Goal: Task Accomplishment & Management: Manage account settings

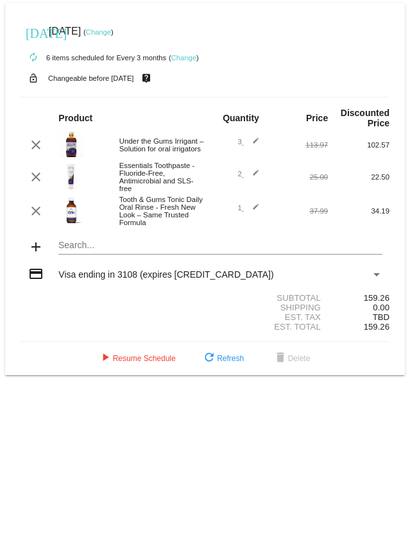
click at [256, 176] on mat-icon "edit" at bounding box center [251, 176] width 15 height 15
type input "1"
click at [237, 180] on input "1" at bounding box center [234, 175] width 16 height 8
click at [255, 142] on mat-icon "edit" at bounding box center [251, 144] width 15 height 15
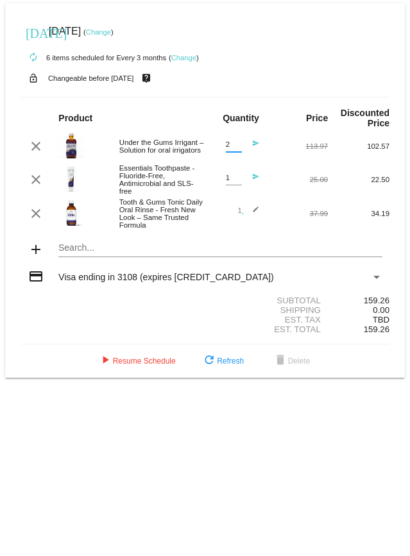
click at [238, 149] on input "2" at bounding box center [234, 144] width 16 height 8
type input "1"
click at [238, 149] on input "1" at bounding box center [234, 144] width 16 height 8
click at [111, 33] on link "Change" at bounding box center [98, 32] width 25 height 8
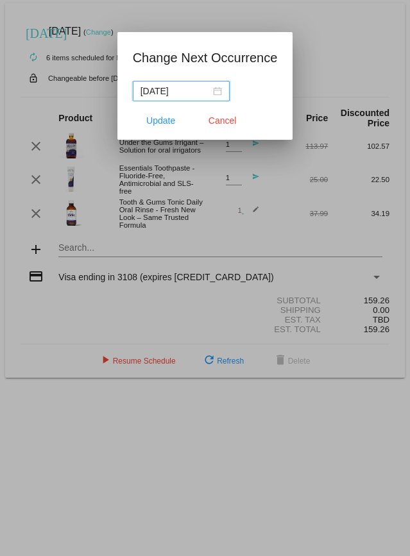
click at [211, 92] on div "2025-10-01" at bounding box center [180, 91] width 81 height 14
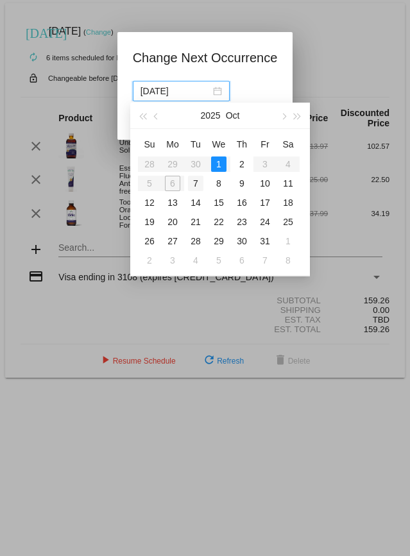
click at [195, 183] on div "7" at bounding box center [195, 183] width 15 height 15
type input "2025-10-07"
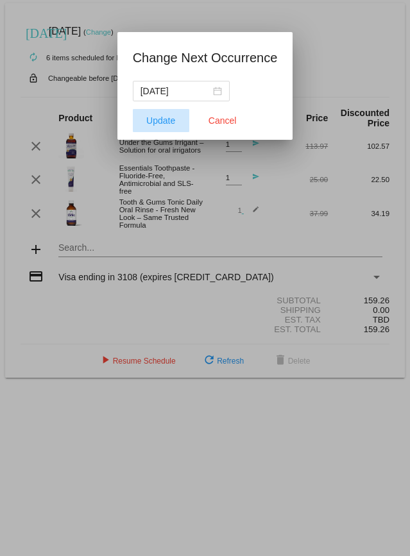
click at [160, 122] on span "Update" at bounding box center [160, 120] width 29 height 10
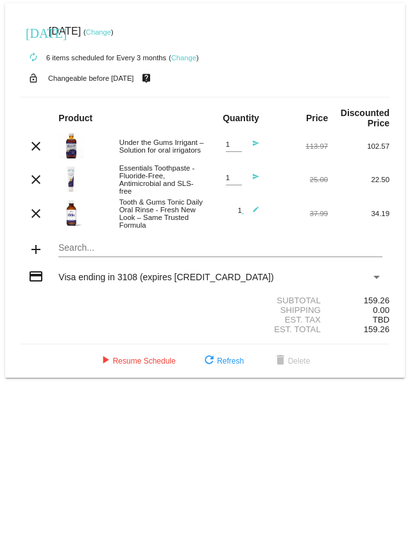
click at [185, 58] on link "Change" at bounding box center [183, 58] width 25 height 8
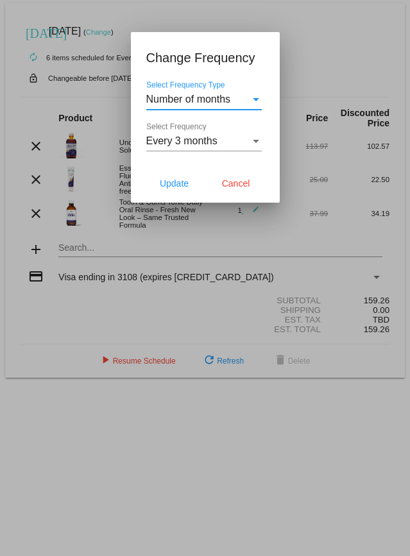
click at [255, 101] on div "Select Frequency Type" at bounding box center [256, 99] width 6 height 3
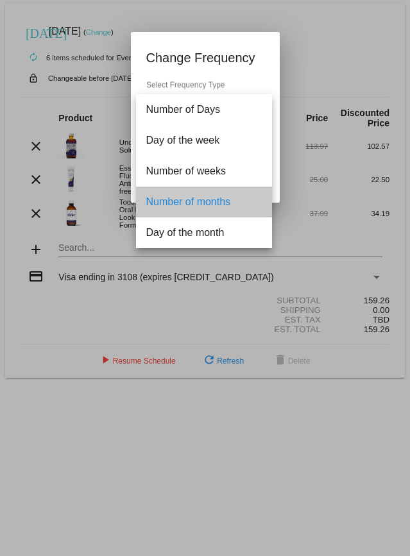
click at [184, 201] on span "Number of months" at bounding box center [203, 202] width 115 height 31
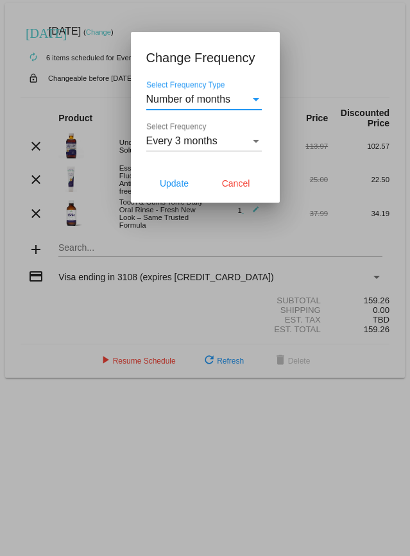
click at [252, 139] on div "Select Frequency" at bounding box center [256, 141] width 12 height 12
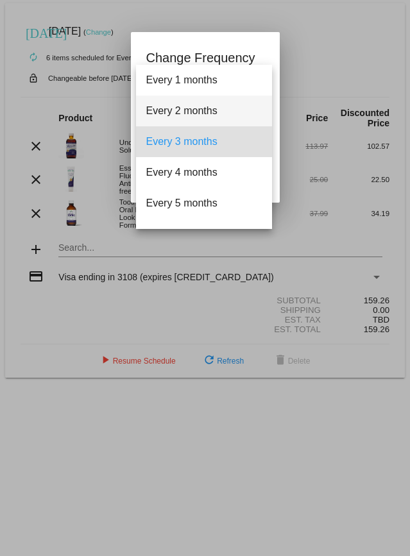
click at [188, 114] on span "Every 2 months" at bounding box center [203, 111] width 115 height 31
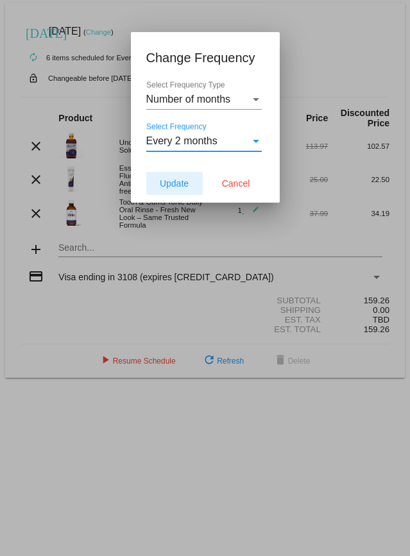
click at [172, 184] on span "Update" at bounding box center [174, 183] width 29 height 10
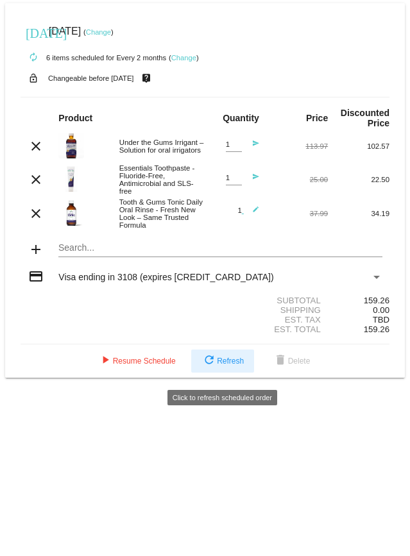
click at [224, 366] on span "refresh Refresh" at bounding box center [222, 361] width 42 height 9
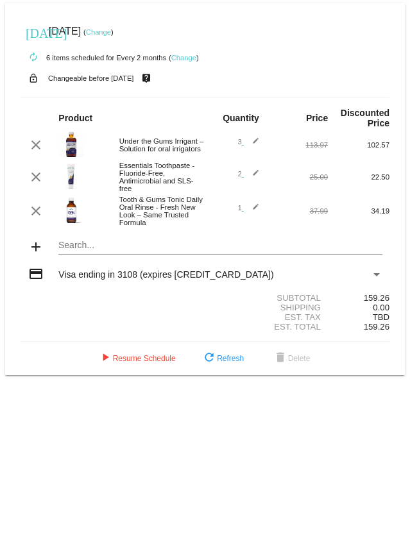
click at [255, 141] on mat-icon "edit" at bounding box center [251, 144] width 15 height 15
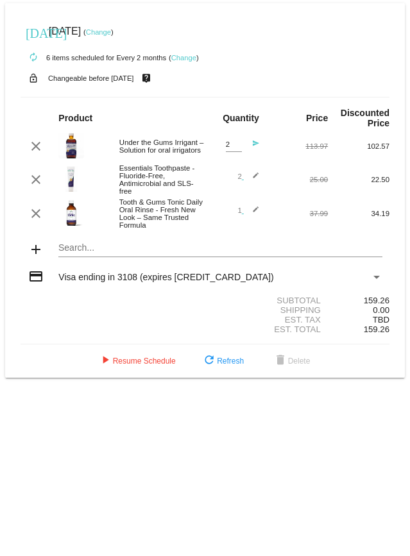
click at [237, 149] on input "2" at bounding box center [234, 144] width 16 height 8
type input "1"
click at [237, 149] on input "1" at bounding box center [234, 144] width 16 height 8
click at [256, 177] on mat-icon "edit" at bounding box center [251, 179] width 15 height 15
type input "1"
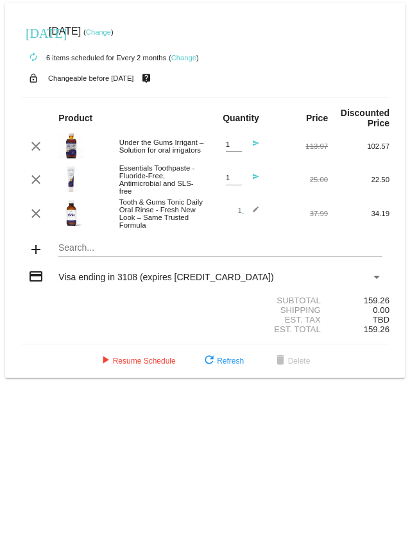
click at [235, 182] on input "1" at bounding box center [234, 178] width 16 height 8
click at [228, 203] on div "clear Tooth & Gums Tonic Daily Oral Rinse - Fresh New Look – Same Trusted Formu…" at bounding box center [205, 213] width 369 height 31
click at [255, 180] on mat-icon "send" at bounding box center [251, 180] width 15 height 15
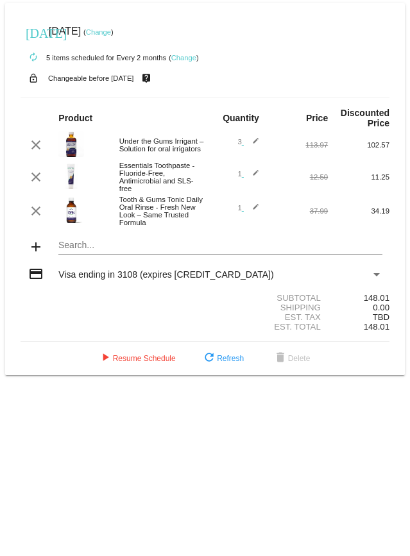
click at [255, 142] on mat-icon "edit" at bounding box center [251, 144] width 15 height 15
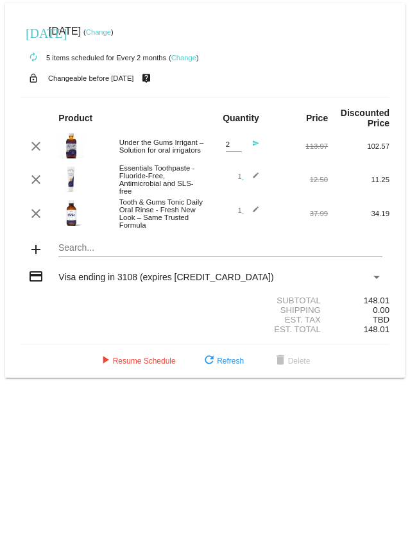
click at [238, 147] on input "2" at bounding box center [234, 144] width 16 height 8
type input "1"
click at [238, 147] on input "1" at bounding box center [234, 144] width 16 height 8
click at [254, 142] on mat-icon "send" at bounding box center [251, 147] width 15 height 15
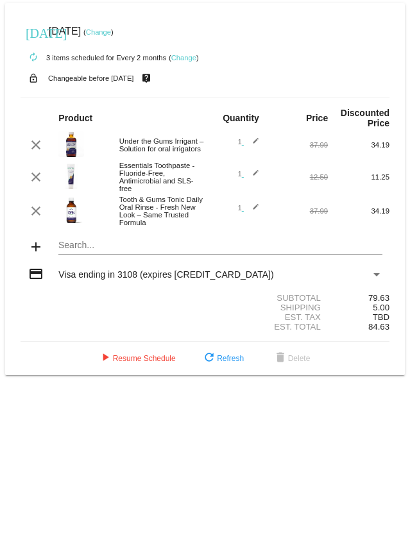
click at [111, 33] on link "Change" at bounding box center [98, 32] width 25 height 8
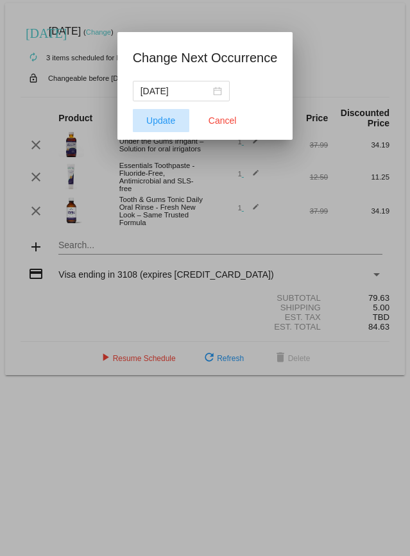
click at [157, 122] on span "Update" at bounding box center [160, 120] width 29 height 10
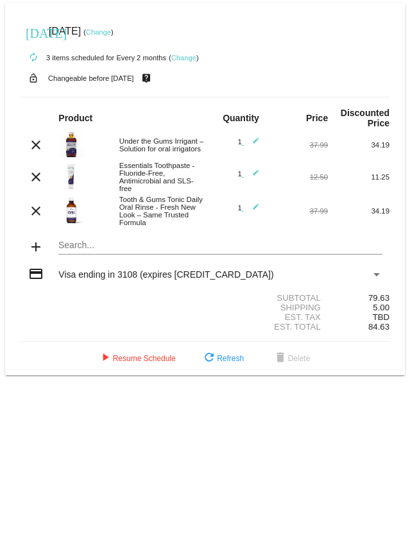
click at [111, 32] on link "Change" at bounding box center [98, 32] width 25 height 8
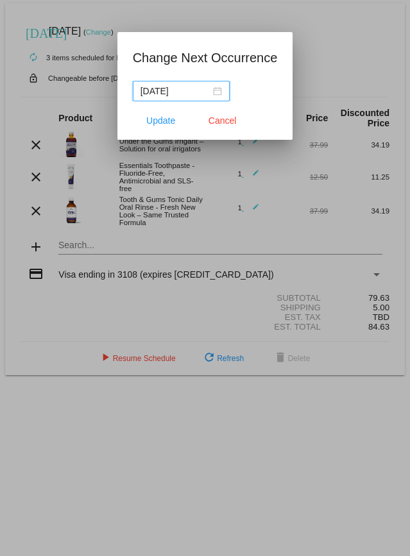
click at [203, 92] on input "2025-10-06" at bounding box center [175, 91] width 70 height 14
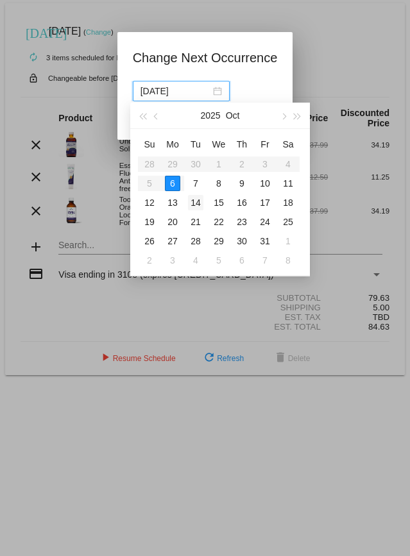
click at [194, 203] on div "14" at bounding box center [195, 202] width 15 height 15
type input "2025-10-14"
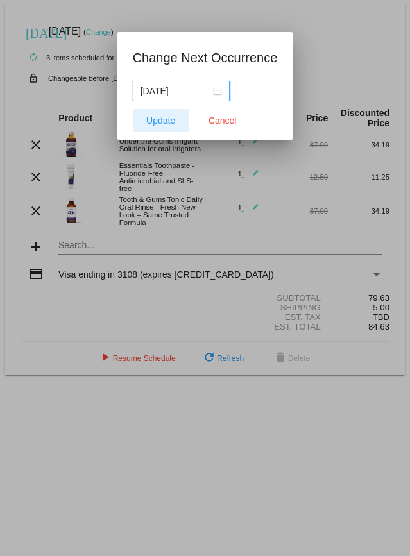
click at [158, 121] on span "Update" at bounding box center [160, 120] width 29 height 10
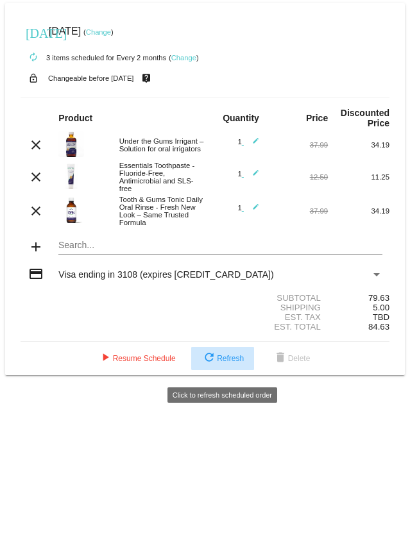
click at [232, 363] on span "refresh Refresh" at bounding box center [222, 358] width 42 height 9
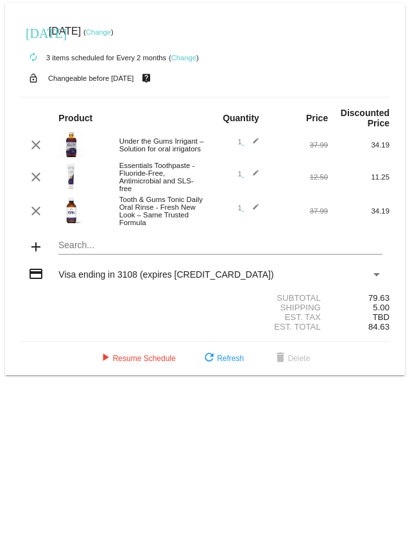
click at [105, 280] on span "Visa ending in 3108 (expires 09/25)" at bounding box center [165, 274] width 215 height 10
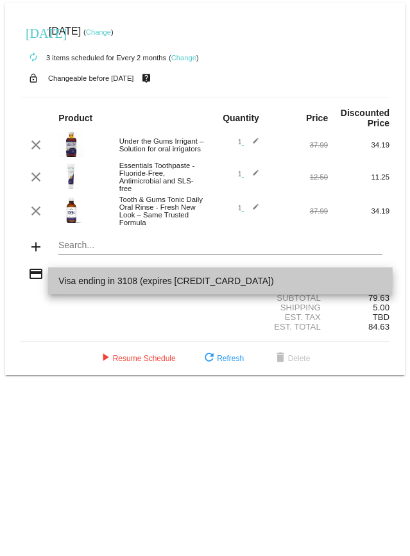
click at [105, 280] on span "Visa ending in 3108 (expires 09/25)" at bounding box center [219, 280] width 323 height 27
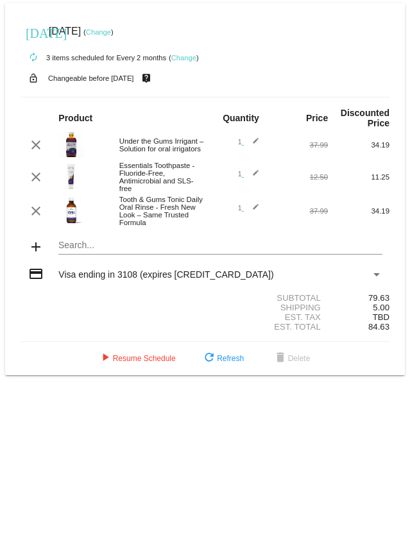
click at [376, 276] on div "Payment Method" at bounding box center [376, 274] width 6 height 3
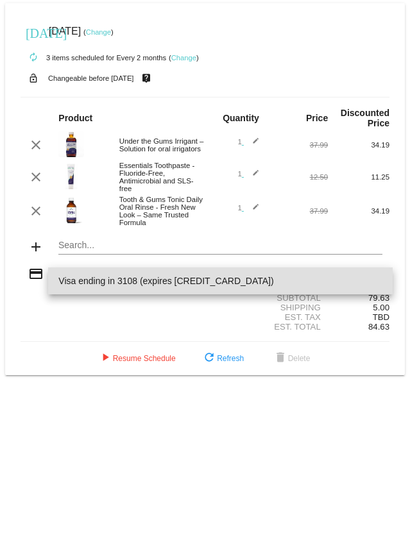
click at [376, 280] on span "Visa ending in 3108 (expires 09/25)" at bounding box center [219, 280] width 323 height 27
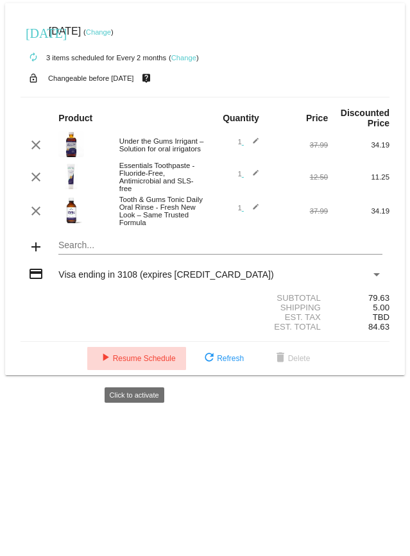
click at [134, 363] on span "play_arrow Resume Schedule" at bounding box center [136, 358] width 78 height 9
